Goal: Complete application form: Complete application form

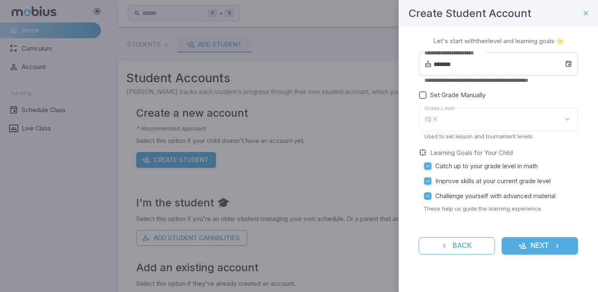
scroll to position [37, 0]
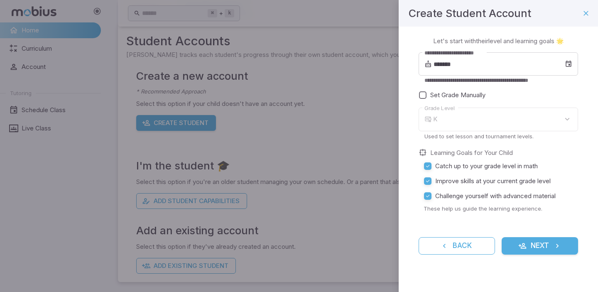
type input "*"
click at [569, 64] on icon at bounding box center [568, 64] width 7 height 8
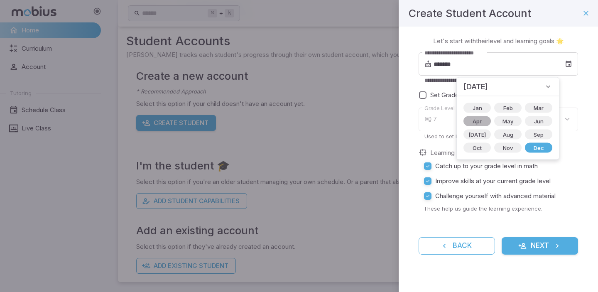
click at [477, 121] on span "Apr" at bounding box center [477, 121] width 19 height 8
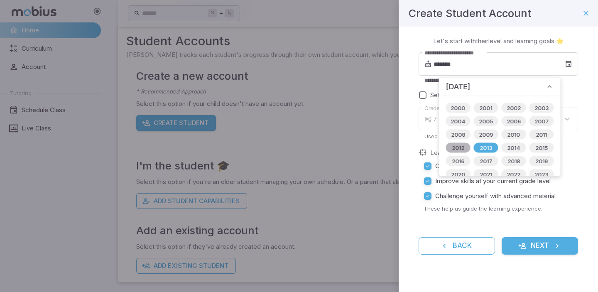
click at [457, 146] on span "2012" at bounding box center [458, 148] width 22 height 8
type input "*******"
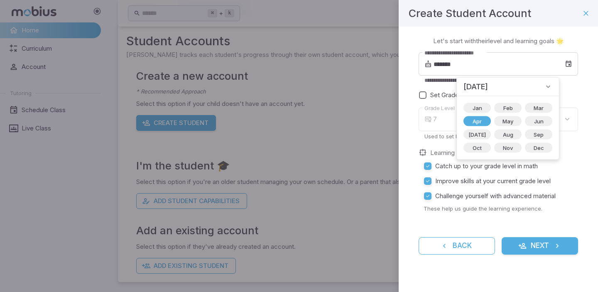
type input "*"
click at [475, 121] on span "Apr" at bounding box center [477, 121] width 19 height 8
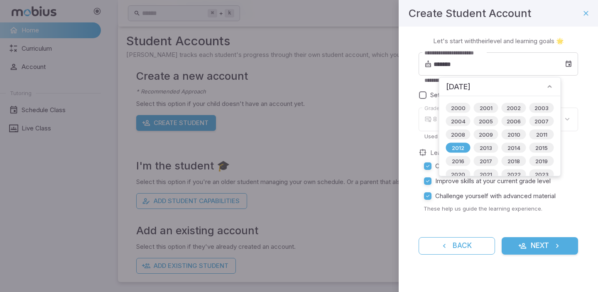
click at [415, 112] on div "**********" at bounding box center [498, 151] width 199 height 248
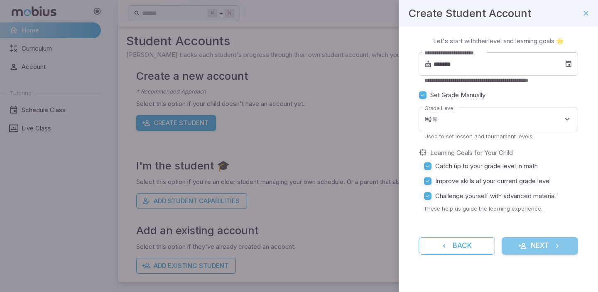
click at [553, 247] on icon "submit" at bounding box center [557, 246] width 8 height 8
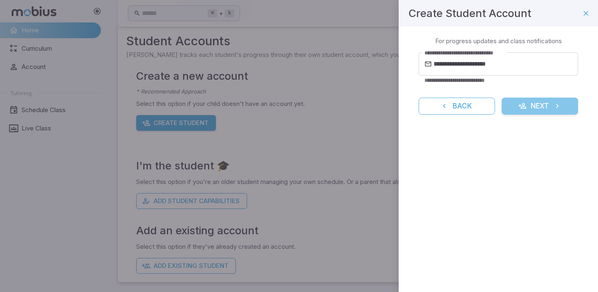
click at [541, 107] on button "Next" at bounding box center [540, 106] width 76 height 17
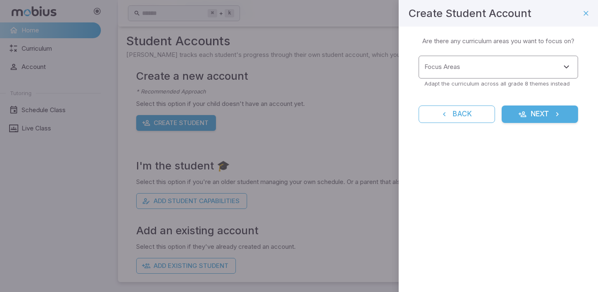
click at [561, 70] on div at bounding box center [566, 67] width 11 height 12
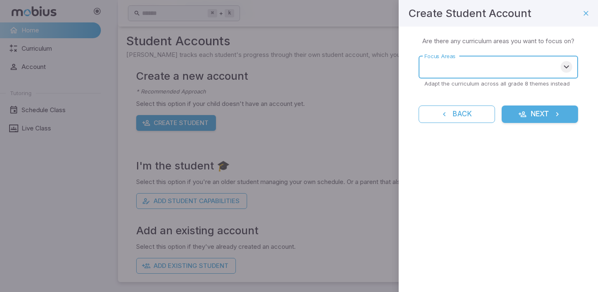
click at [568, 65] on icon "Open" at bounding box center [566, 67] width 10 height 10
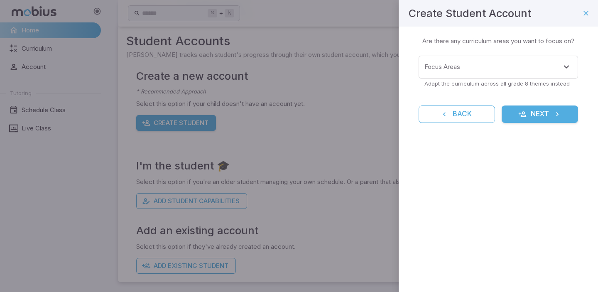
click at [502, 247] on div "Create Student Account Learning Focus 🔎 Are there any curriculum areas you want…" at bounding box center [498, 146] width 199 height 292
click at [545, 120] on button "Next" at bounding box center [540, 113] width 76 height 17
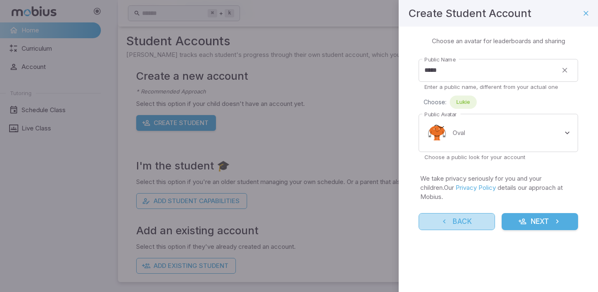
click at [464, 213] on button "Back" at bounding box center [457, 221] width 76 height 17
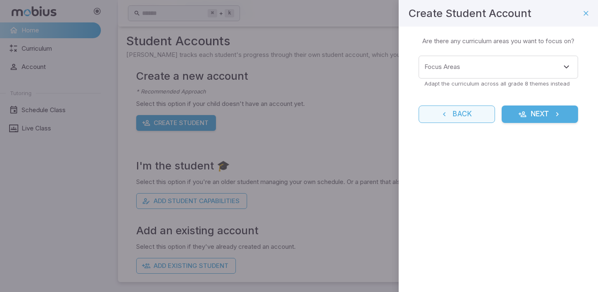
click at [473, 112] on button "Back" at bounding box center [457, 113] width 76 height 17
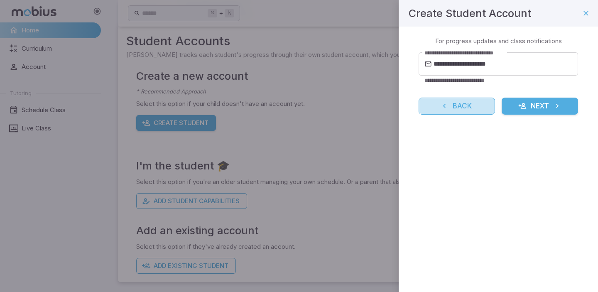
click at [473, 112] on button "Back" at bounding box center [457, 106] width 76 height 17
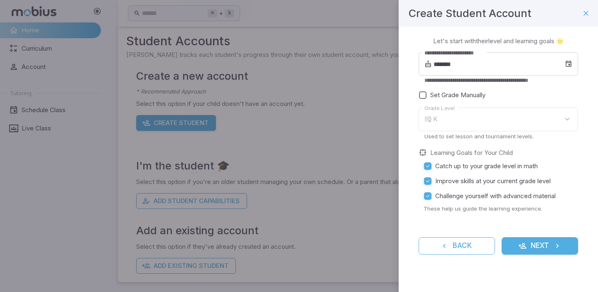
type input "*"
click at [571, 61] on icon at bounding box center [568, 64] width 7 height 8
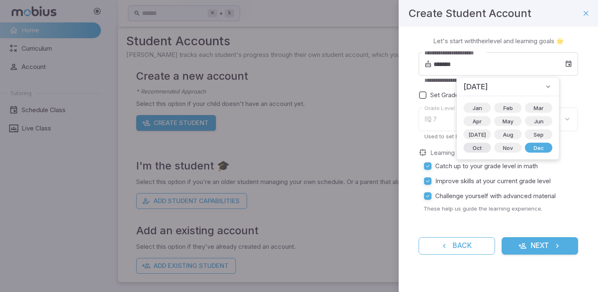
click at [472, 146] on span "Oct" at bounding box center [477, 148] width 19 height 8
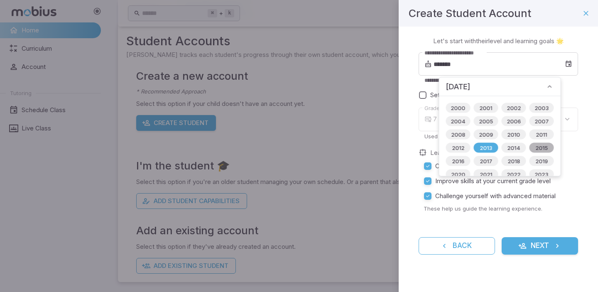
click at [533, 145] on span "2015" at bounding box center [541, 148] width 22 height 8
type input "*******"
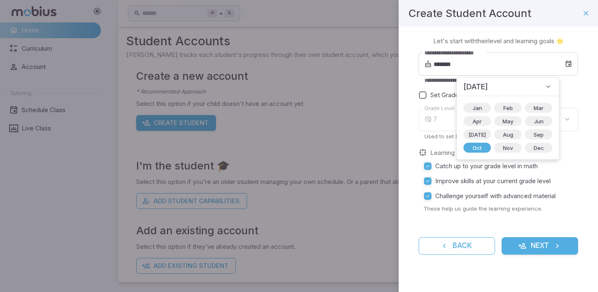
type input "*"
click at [412, 116] on div "**********" at bounding box center [498, 151] width 199 height 248
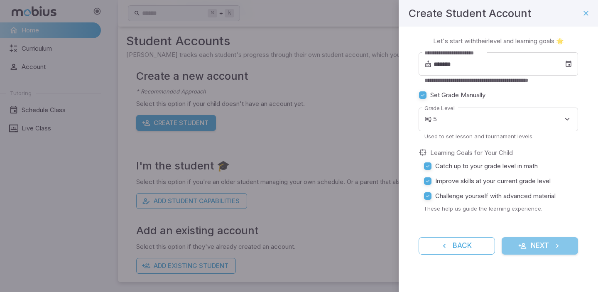
click at [536, 241] on button "Next" at bounding box center [540, 245] width 76 height 17
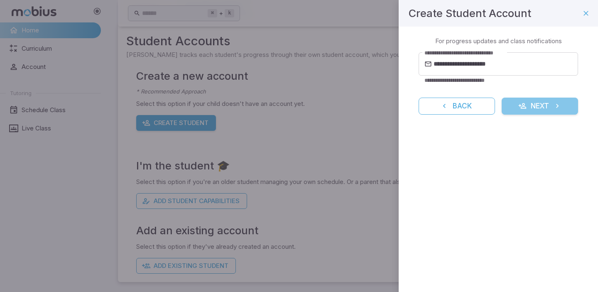
click at [531, 108] on button "Next" at bounding box center [540, 106] width 76 height 17
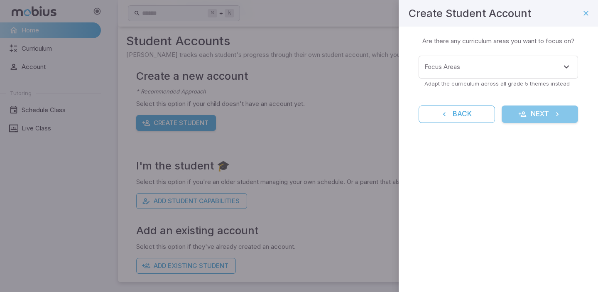
click at [532, 116] on button "Next" at bounding box center [540, 113] width 76 height 17
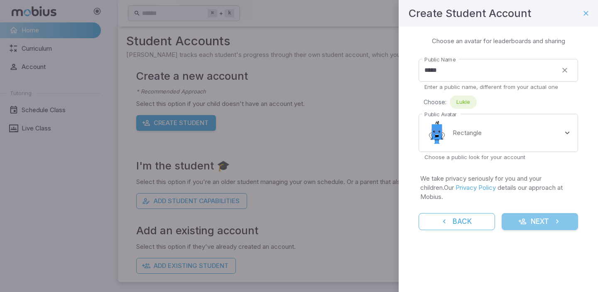
click at [531, 213] on button "Next" at bounding box center [540, 221] width 76 height 17
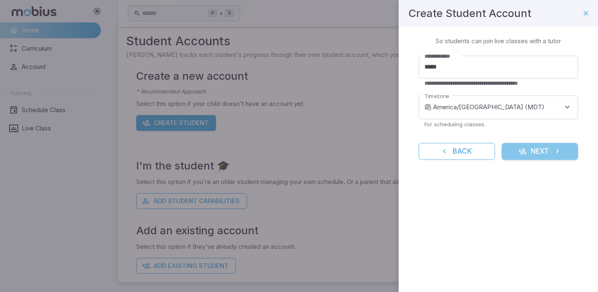
click at [543, 152] on button "Next" at bounding box center [540, 151] width 76 height 17
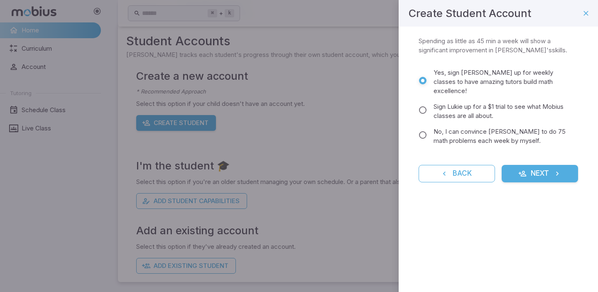
click at [543, 152] on form "Yes, sign [PERSON_NAME] up for weekly classes to have amazing tutors build math…" at bounding box center [498, 124] width 159 height 118
